Goal: Task Accomplishment & Management: Manage account settings

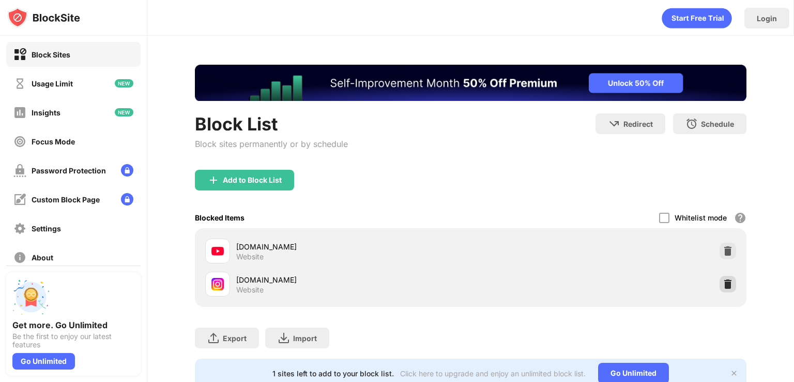
click at [723, 281] on img at bounding box center [728, 284] width 10 height 10
click at [725, 292] on div "[DOMAIN_NAME] Website" at bounding box center [470, 283] width 539 height 33
click at [728, 287] on div at bounding box center [728, 284] width 17 height 17
